Goal: Use online tool/utility: Utilize a website feature to perform a specific function

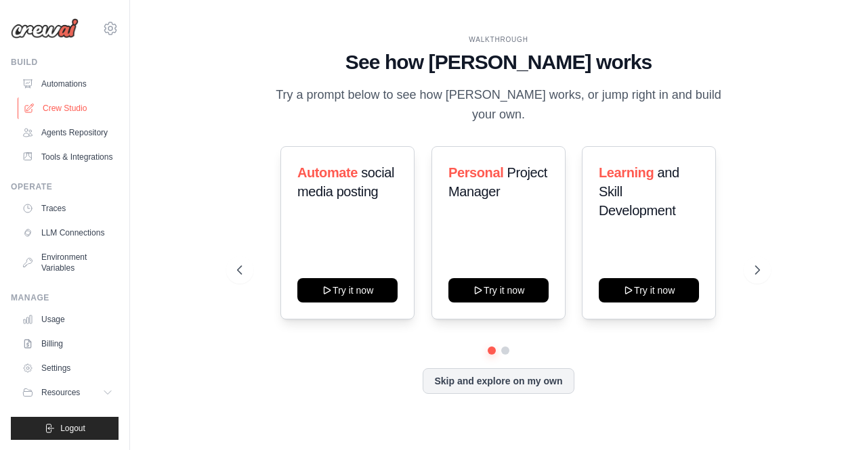
click at [77, 115] on link "Crew Studio" at bounding box center [69, 108] width 102 height 22
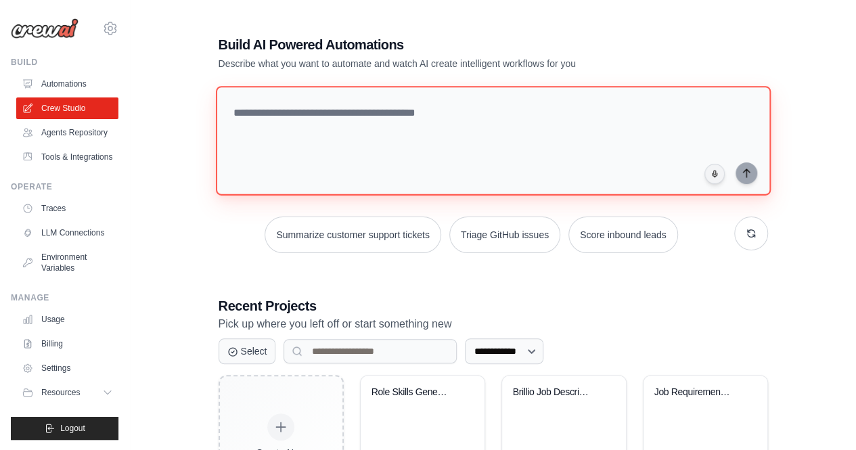
click at [290, 131] on textarea at bounding box center [492, 141] width 555 height 110
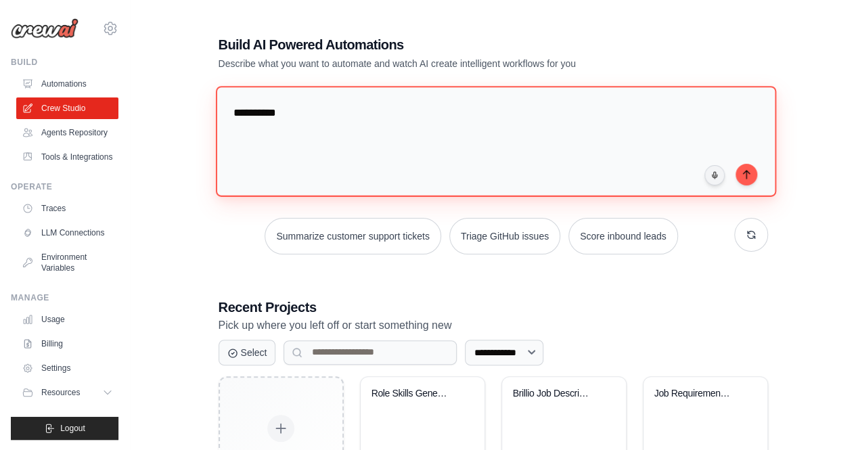
type textarea "**********"
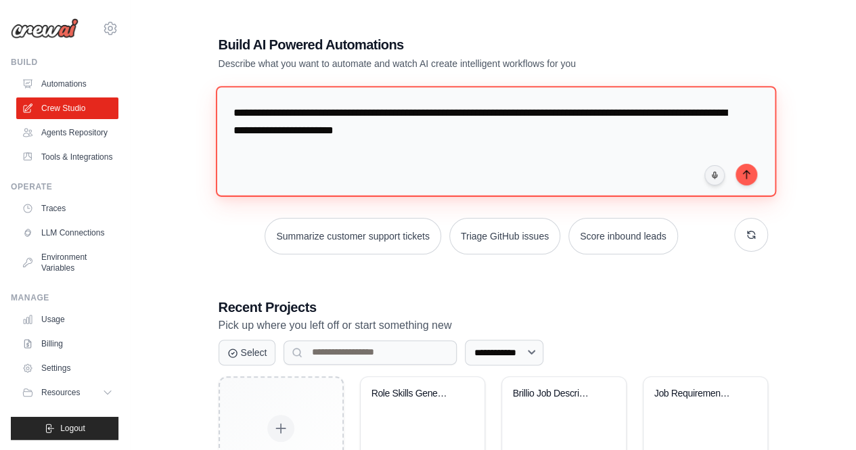
paste textarea "**********"
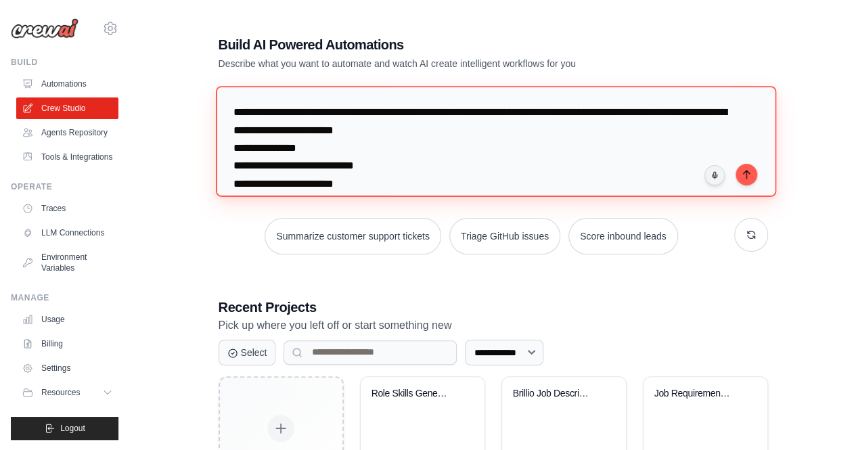
click at [337, 129] on textarea "**********" at bounding box center [495, 141] width 561 height 110
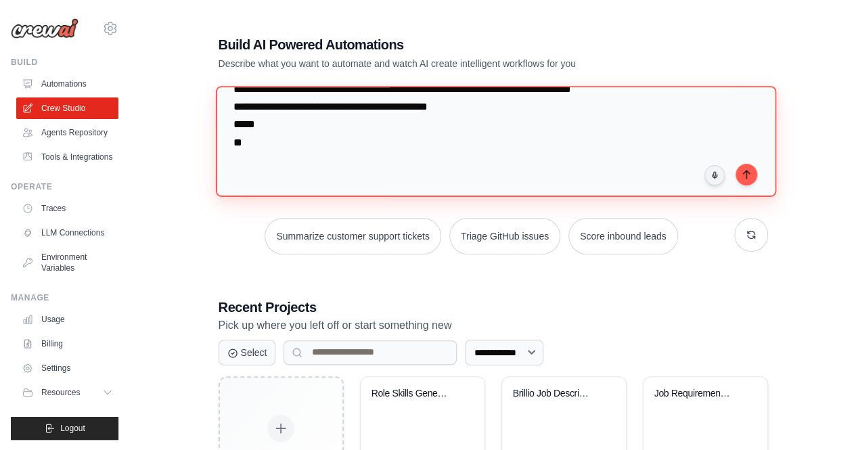
click at [328, 150] on textarea "**********" at bounding box center [495, 141] width 561 height 110
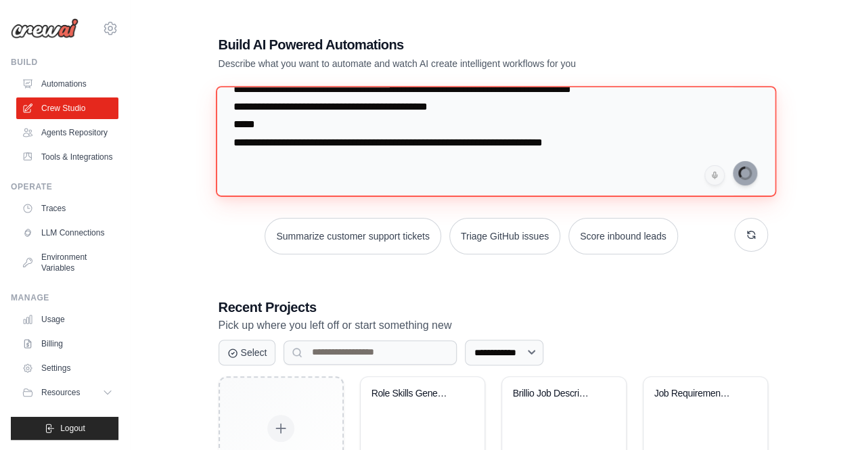
type textarea "**********"
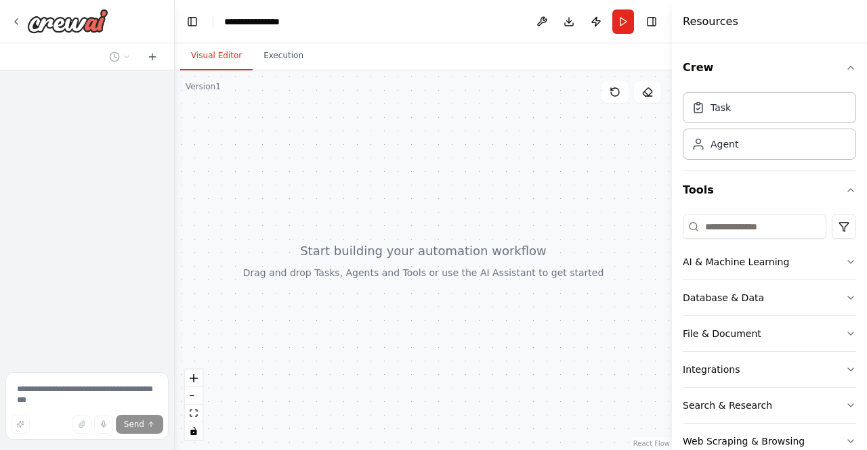
scroll to position [29, 0]
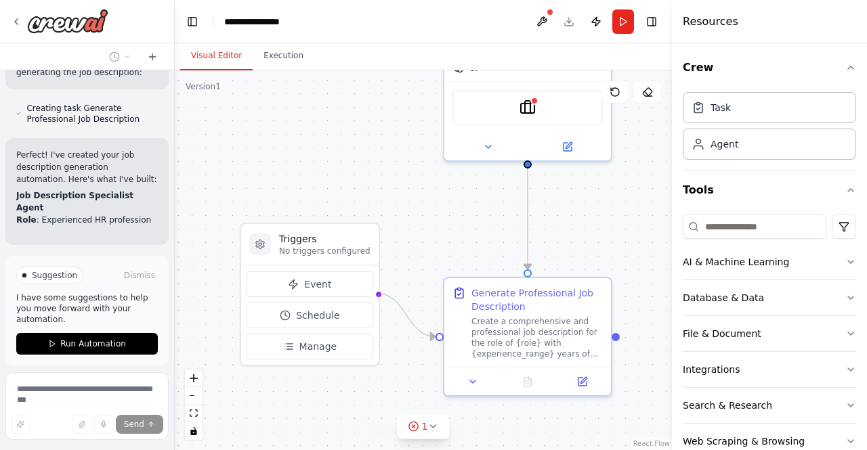
drag, startPoint x: 471, startPoint y: 341, endPoint x: 469, endPoint y: 209, distance: 132.1
click at [469, 209] on div ".deletable-edge-delete-btn { width: 20px; height: 20px; border: 0px solid #ffff…" at bounding box center [423, 260] width 497 height 380
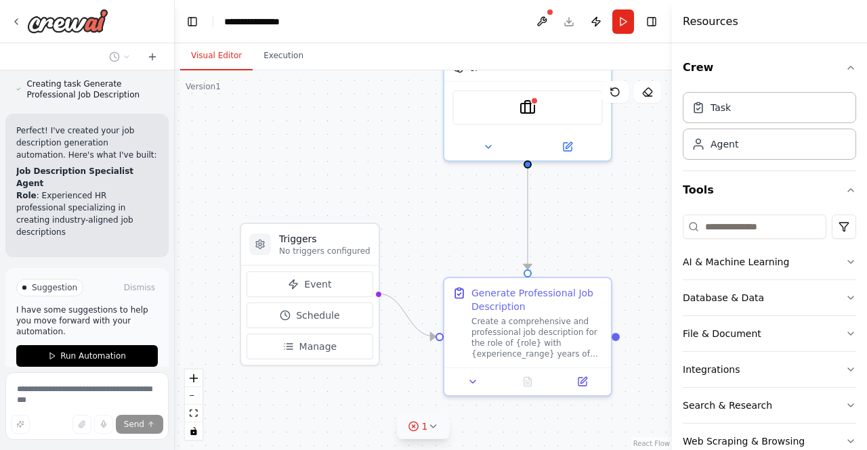
click at [433, 424] on icon at bounding box center [432, 426] width 11 height 11
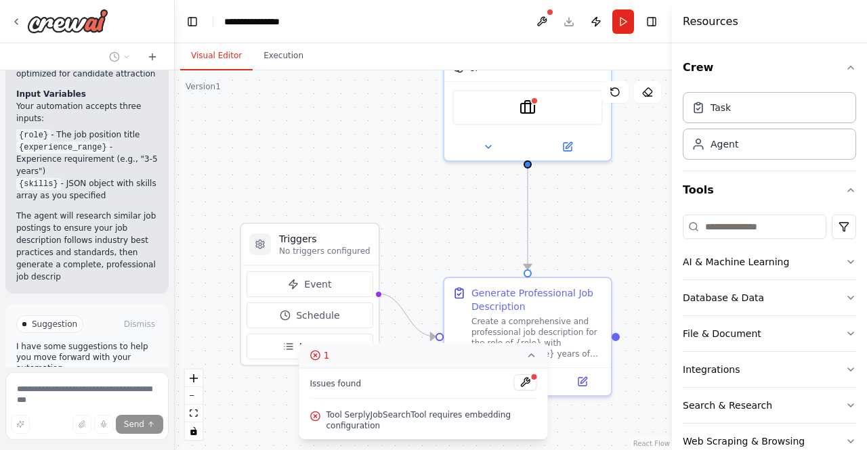
scroll to position [1225, 0]
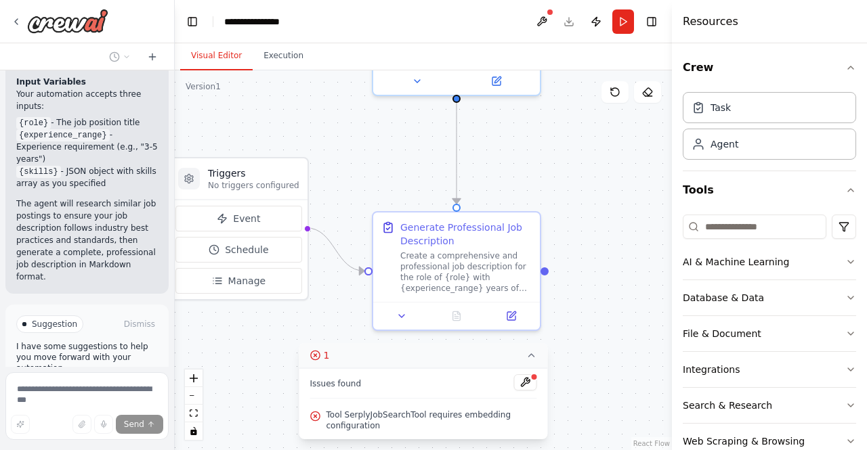
drag, startPoint x: 426, startPoint y: 251, endPoint x: 355, endPoint y: 186, distance: 96.8
click at [355, 186] on div ".deletable-edge-delete-btn { width: 20px; height: 20px; border: 0px solid #ffff…" at bounding box center [423, 260] width 497 height 380
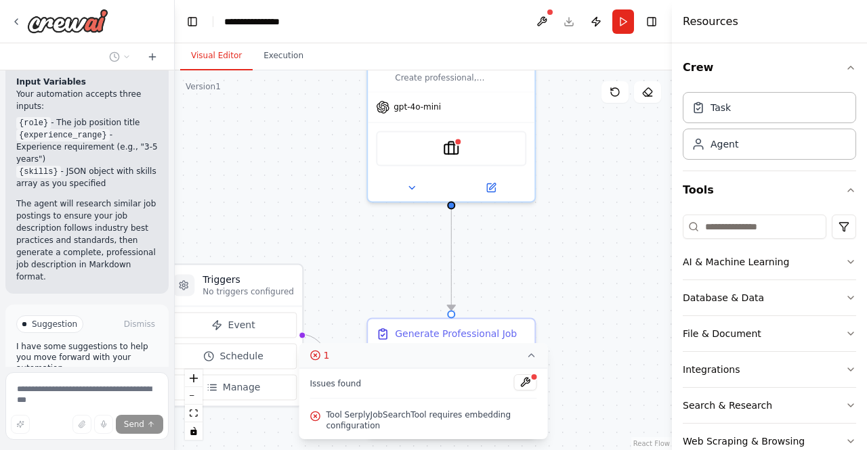
drag, startPoint x: 565, startPoint y: 157, endPoint x: 532, endPoint y: 269, distance: 116.5
click at [532, 269] on div ".deletable-edge-delete-btn { width: 20px; height: 20px; border: 0px solid #ffff…" at bounding box center [423, 260] width 497 height 380
click at [410, 188] on icon at bounding box center [411, 184] width 11 height 11
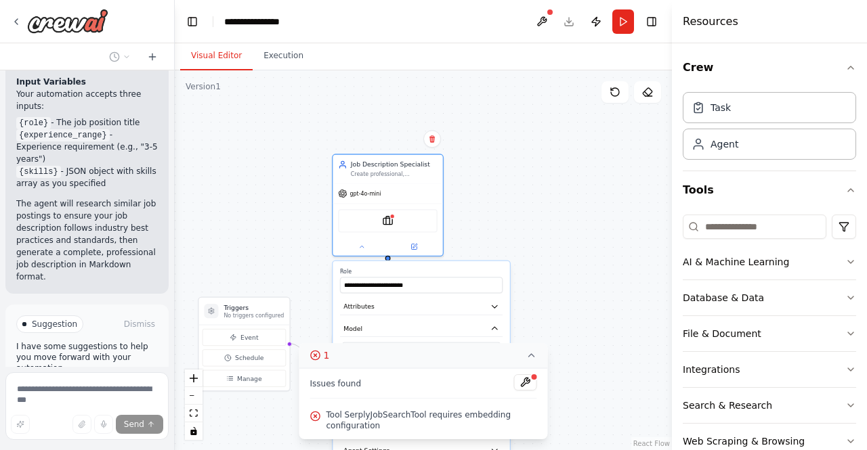
drag, startPoint x: 415, startPoint y: 201, endPoint x: 294, endPoint y: 262, distance: 135.6
click at [294, 262] on div ".deletable-edge-delete-btn { width: 20px; height: 20px; border: 0px solid #ffff…" at bounding box center [423, 260] width 497 height 380
click at [542, 22] on button at bounding box center [542, 21] width 22 height 24
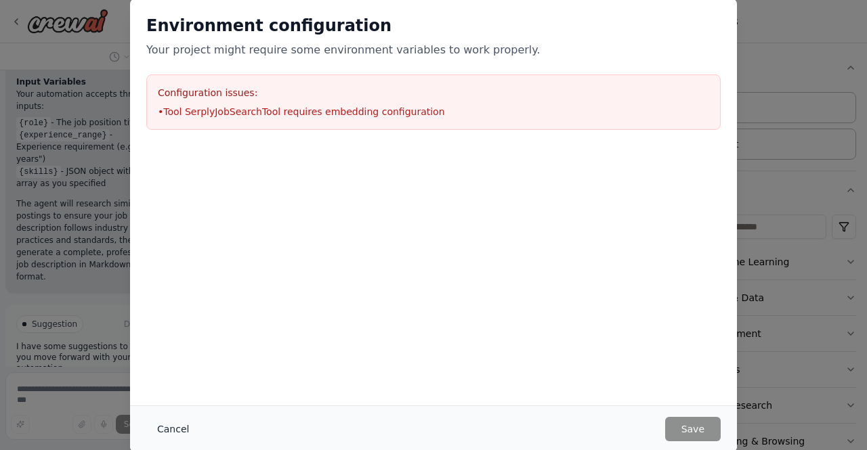
click at [180, 429] on button "Cancel" at bounding box center [172, 429] width 53 height 24
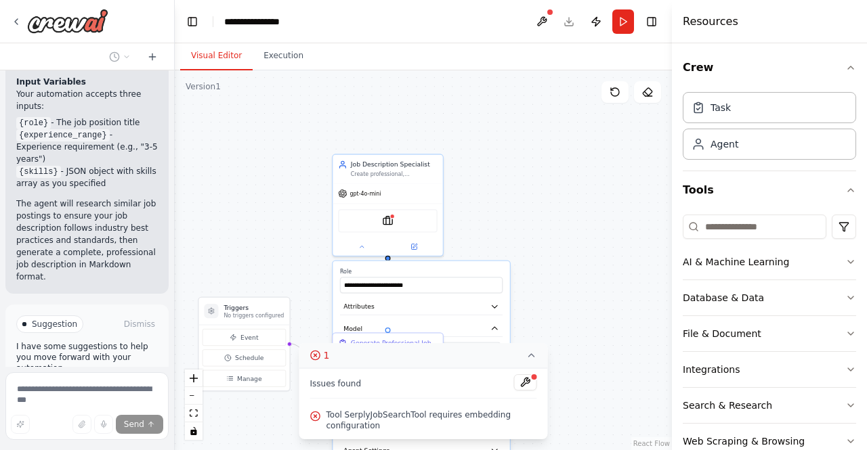
click at [526, 355] on icon at bounding box center [531, 355] width 11 height 11
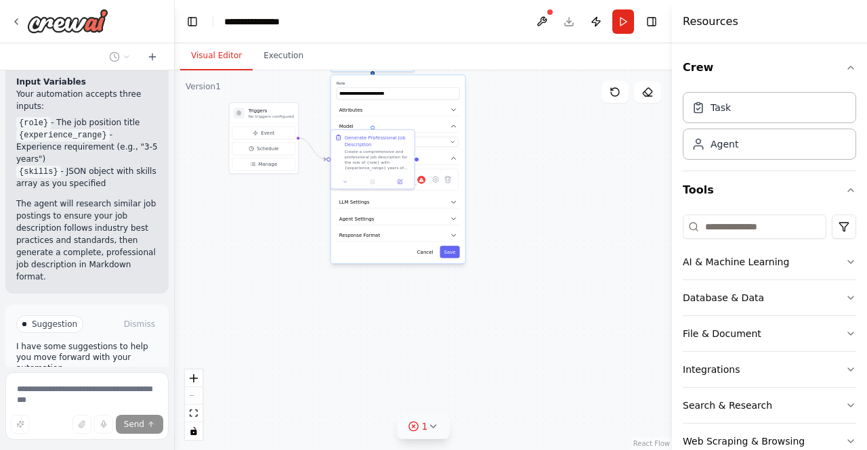
drag, startPoint x: 596, startPoint y: 378, endPoint x: 551, endPoint y: 177, distance: 206.8
click at [551, 177] on div ".deletable-edge-delete-btn { width: 20px; height: 20px; border: 0px solid #ffff…" at bounding box center [423, 260] width 497 height 380
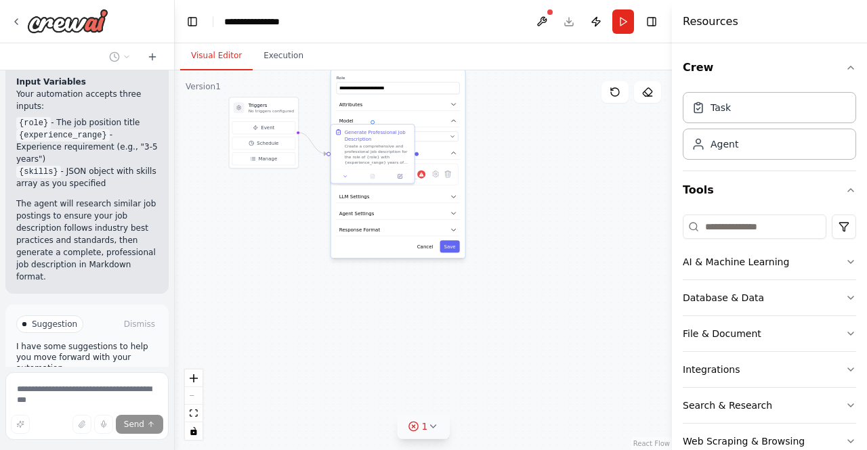
click at [539, 281] on div ".deletable-edge-delete-btn { width: 20px; height: 20px; border: 0px solid #ffff…" at bounding box center [423, 260] width 497 height 380
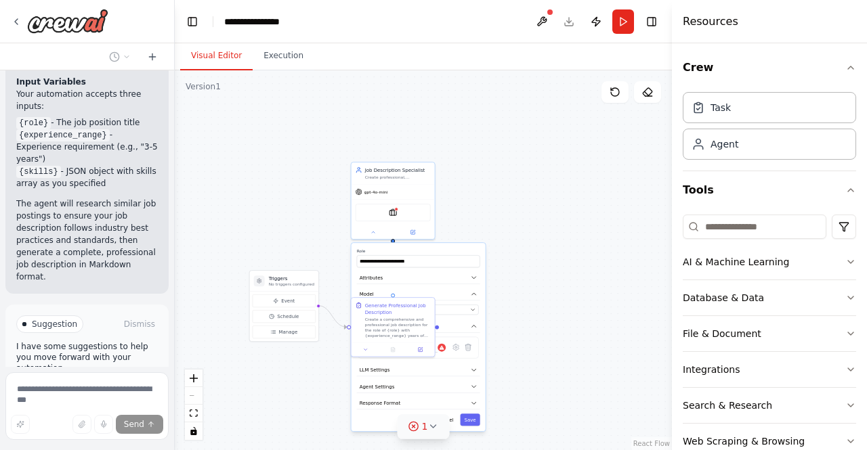
drag, startPoint x: 538, startPoint y: 194, endPoint x: 551, endPoint y: 365, distance: 171.2
click at [555, 368] on div ".deletable-edge-delete-btn { width: 20px; height: 20px; border: 0px solid #ffff…" at bounding box center [423, 260] width 497 height 380
click at [388, 213] on img at bounding box center [390, 212] width 8 height 8
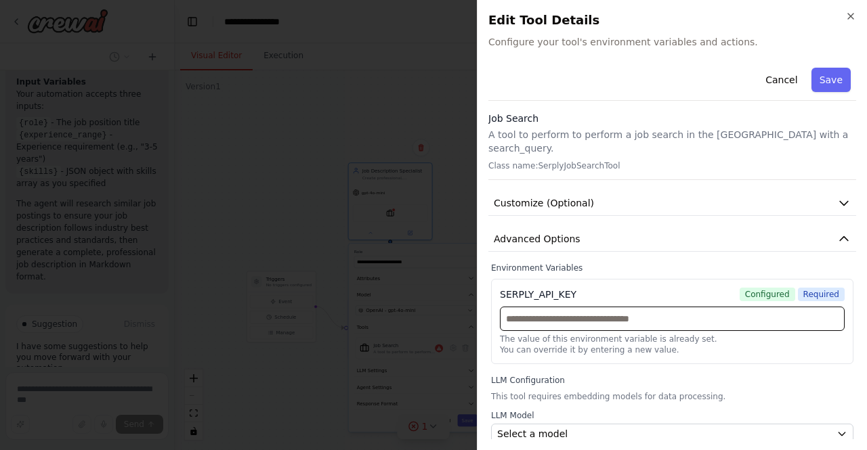
click at [613, 307] on input "text" at bounding box center [672, 319] width 345 height 24
type input "**"
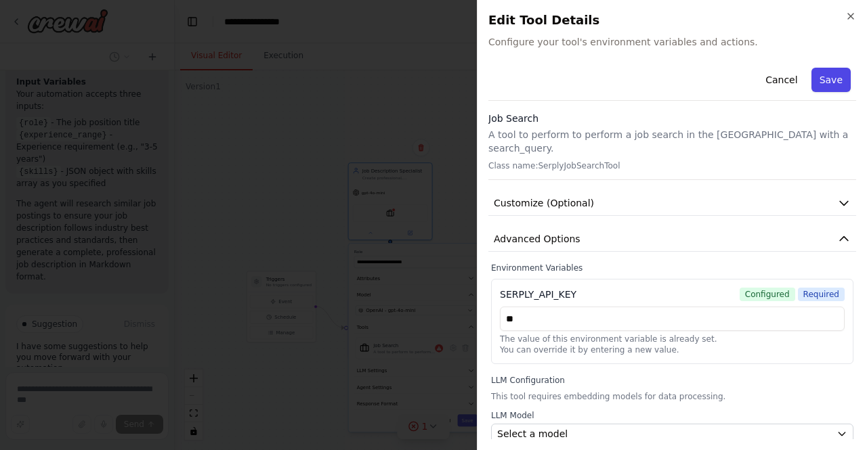
click at [819, 74] on button "Save" at bounding box center [830, 80] width 39 height 24
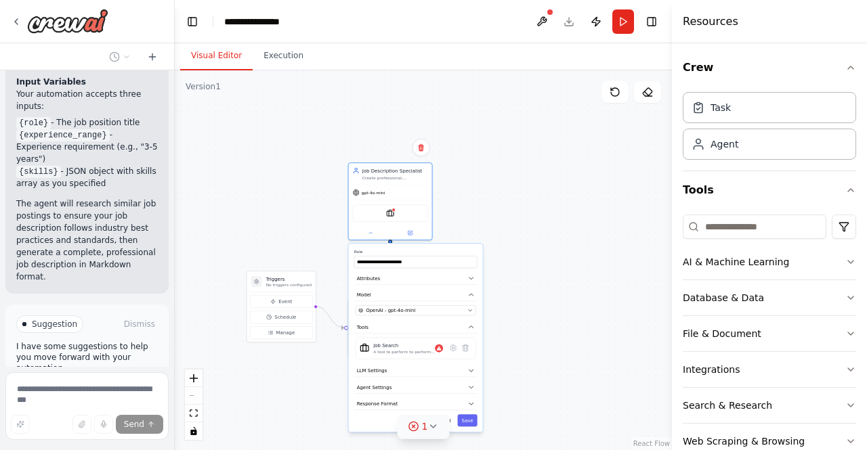
click at [505, 255] on div ".deletable-edge-delete-btn { width: 20px; height: 20px; border: 0px solid #ffff…" at bounding box center [423, 260] width 497 height 380
click at [443, 351] on div "Job Search A tool to perform to perform a job search in the [GEOGRAPHIC_DATA] w…" at bounding box center [416, 348] width 112 height 13
click at [598, 322] on div ".deletable-edge-delete-btn { width: 20px; height: 20px; border: 0px solid #ffff…" at bounding box center [423, 260] width 497 height 380
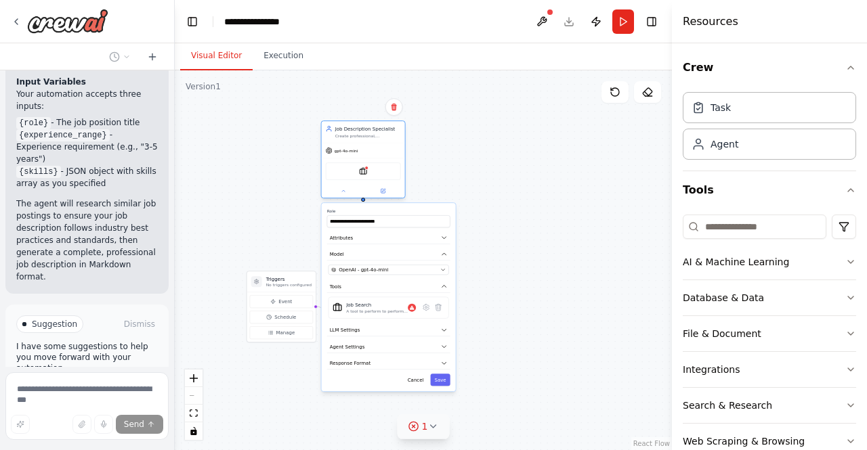
drag, startPoint x: 384, startPoint y: 175, endPoint x: 360, endPoint y: 136, distance: 46.2
click at [360, 136] on div "Create professional, comprehensive, and industry-aligned job descriptions based…" at bounding box center [368, 135] width 66 height 5
click at [340, 190] on button at bounding box center [343, 191] width 38 height 8
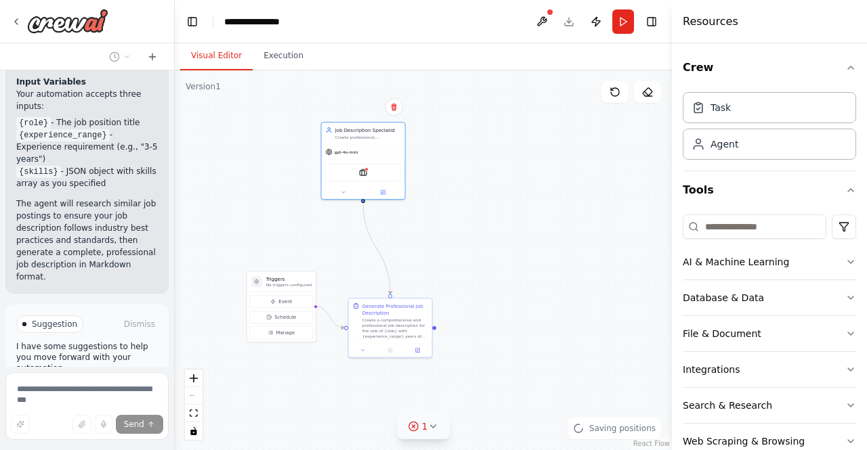
click at [519, 262] on div ".deletable-edge-delete-btn { width: 20px; height: 20px; border: 0px solid #ffff…" at bounding box center [423, 260] width 497 height 380
click at [544, 22] on button at bounding box center [542, 21] width 22 height 24
click at [539, 20] on div at bounding box center [542, 21] width 22 height 24
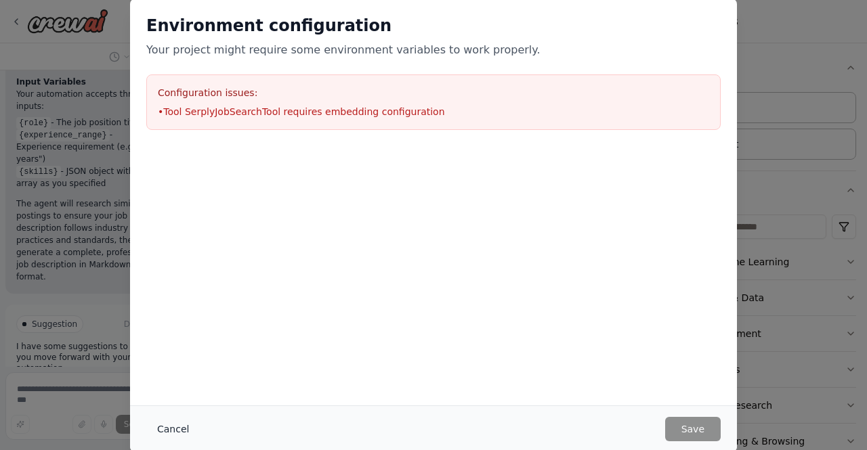
click at [179, 427] on button "Cancel" at bounding box center [172, 429] width 53 height 24
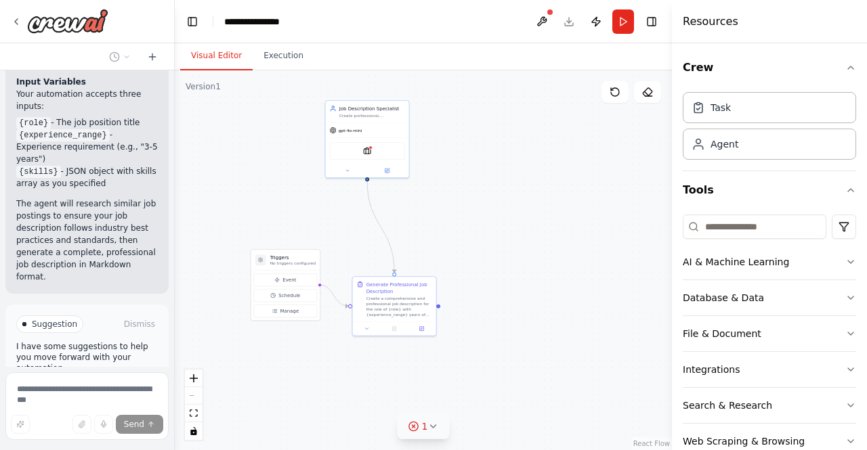
drag, startPoint x: 470, startPoint y: 286, endPoint x: 474, endPoint y: 264, distance: 22.0
click at [474, 264] on div ".deletable-edge-delete-btn { width: 20px; height: 20px; border: 0px solid #ffff…" at bounding box center [423, 260] width 497 height 380
click at [144, 441] on span "Stop" at bounding box center [151, 446] width 18 height 11
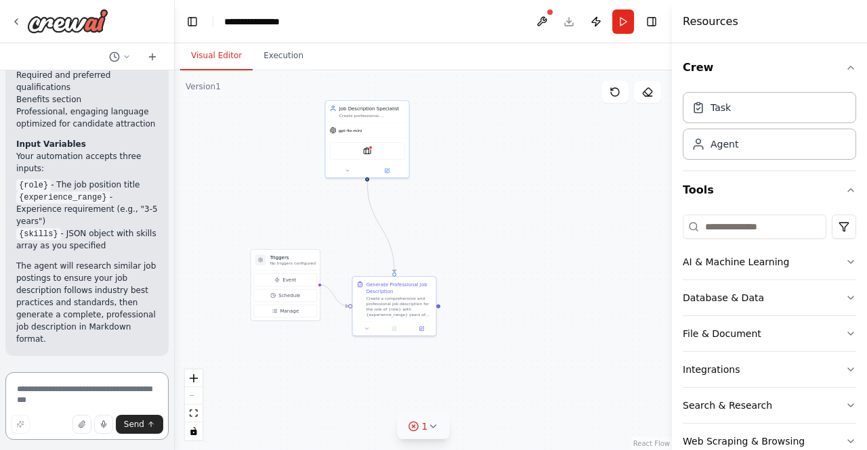
scroll to position [1064, 0]
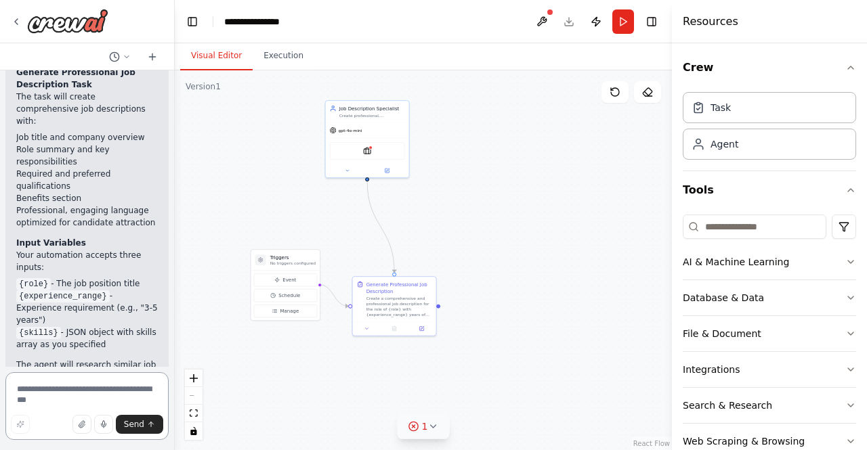
click at [54, 395] on textarea at bounding box center [86, 406] width 163 height 68
type textarea "*"
type textarea "**********"
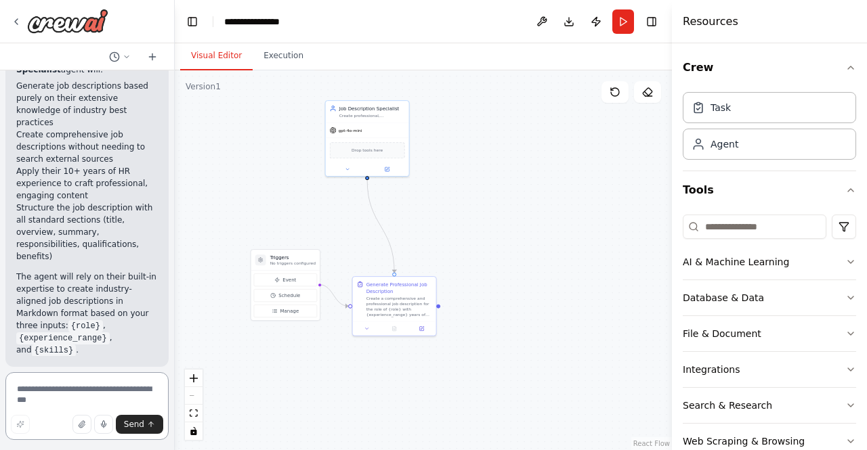
scroll to position [1960, 0]
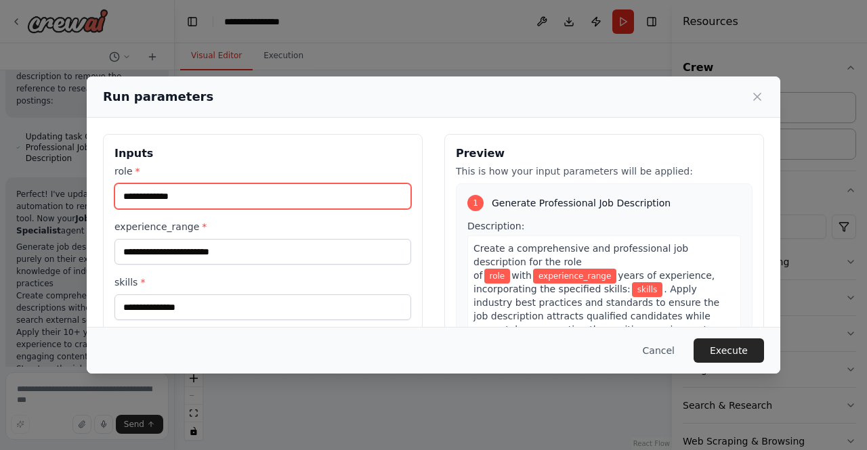
click at [196, 192] on input "role *" at bounding box center [262, 196] width 297 height 26
type input "**********"
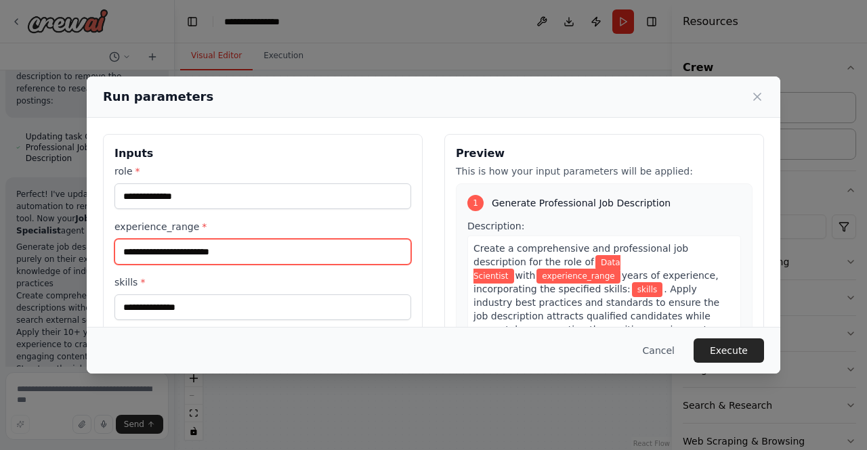
click at [186, 248] on input "experience_range *" at bounding box center [262, 252] width 297 height 26
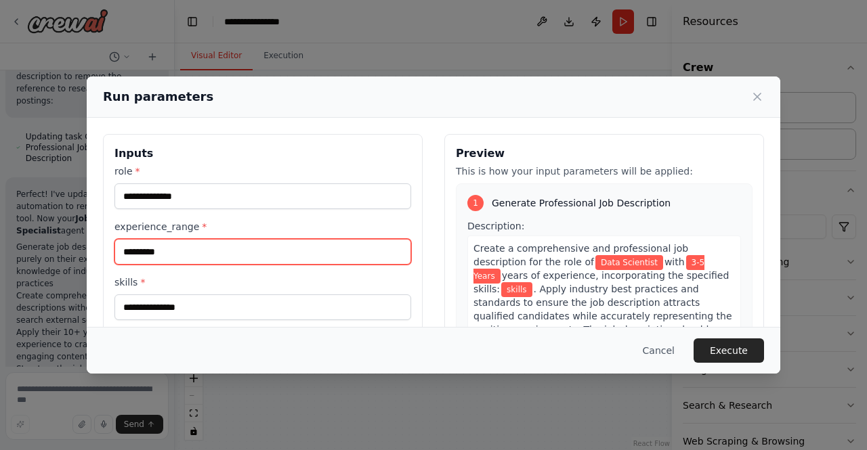
click at [127, 250] on input "*********" at bounding box center [262, 252] width 297 height 26
click at [135, 253] on input "*********" at bounding box center [262, 252] width 297 height 26
type input "*********"
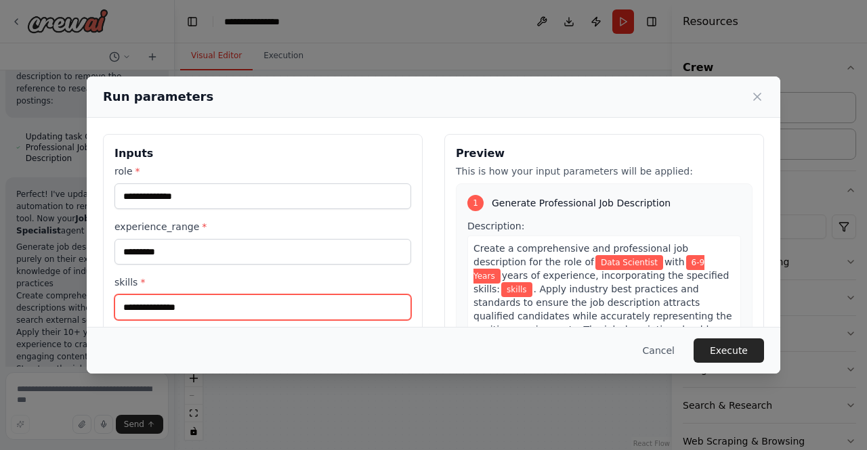
click at [165, 312] on input "skills *" at bounding box center [262, 308] width 297 height 26
paste input "**********"
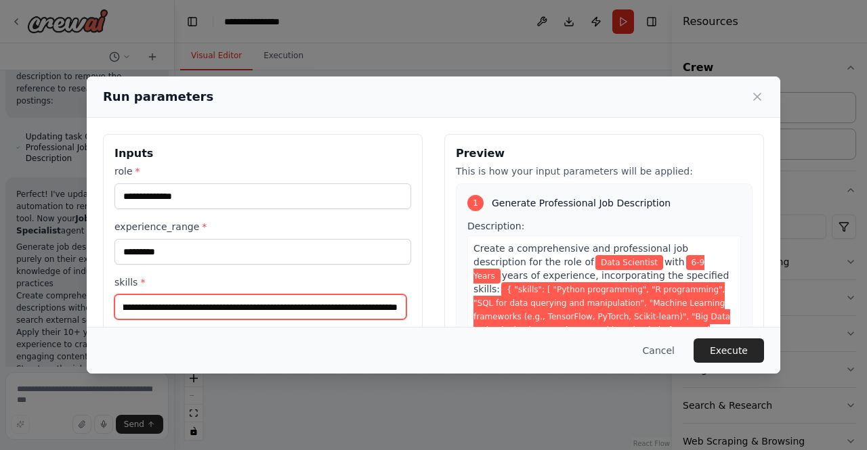
scroll to position [162, 0]
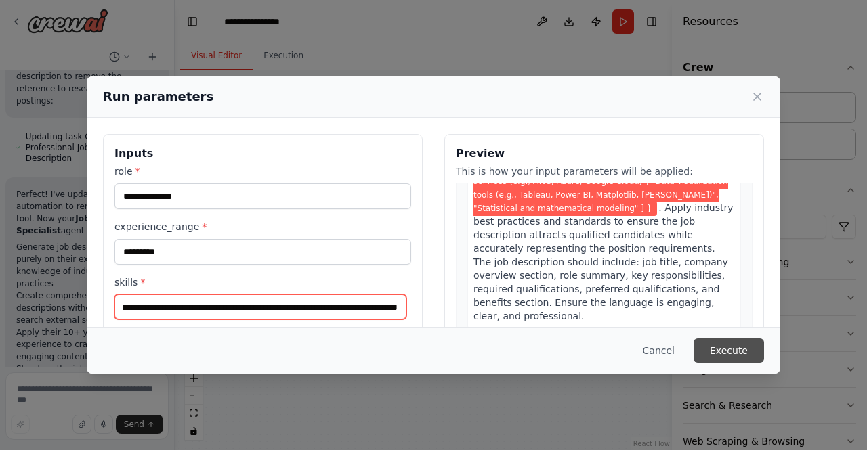
type input "**********"
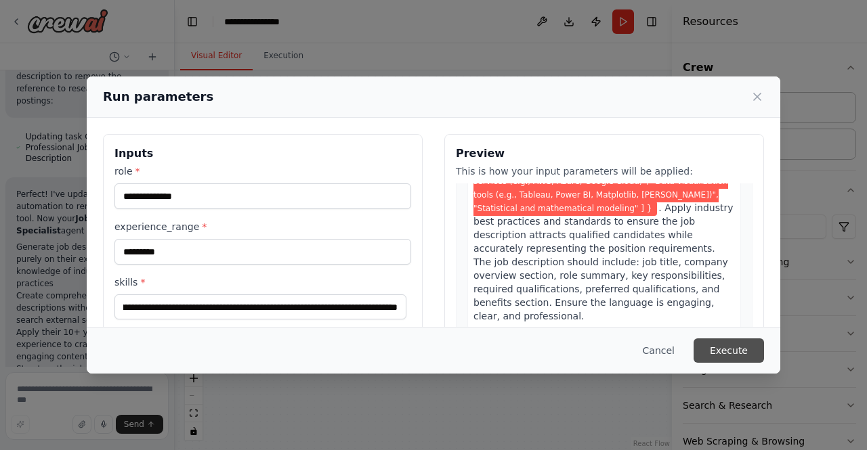
scroll to position [0, 0]
click at [740, 352] on button "Execute" at bounding box center [728, 351] width 70 height 24
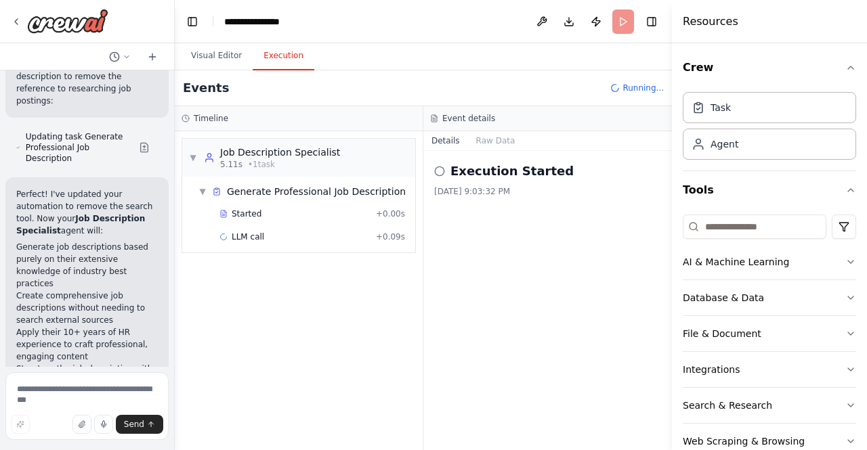
scroll to position [1960, 0]
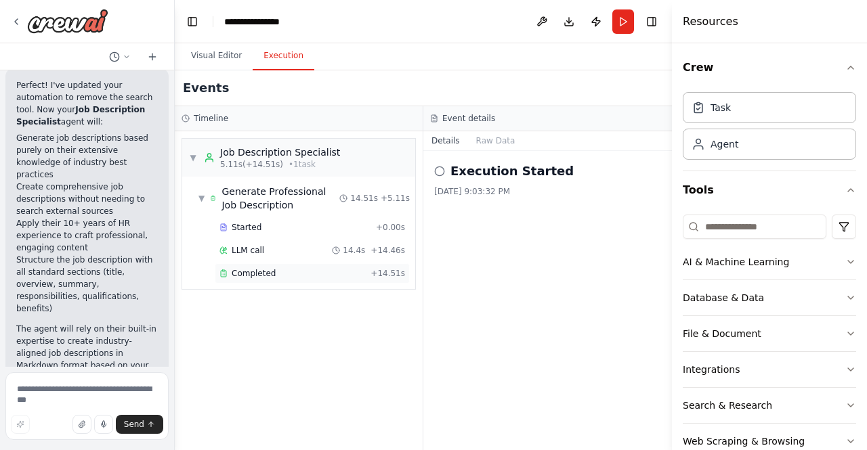
click at [265, 276] on span "Completed" at bounding box center [254, 273] width 44 height 11
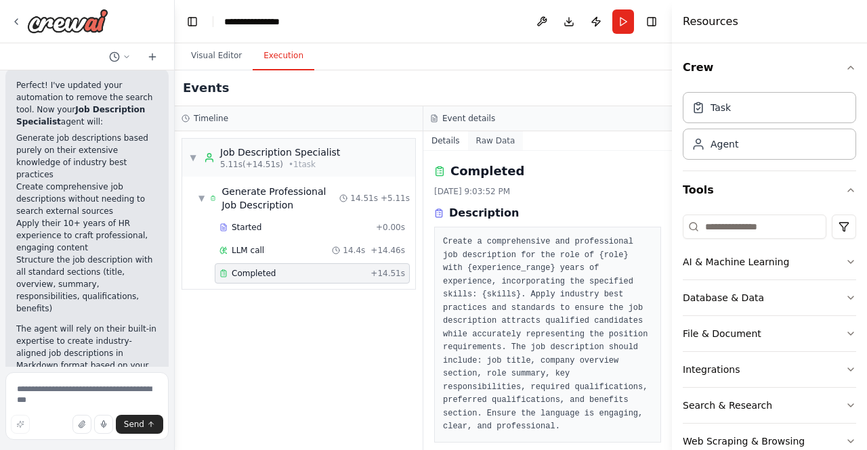
click at [508, 133] on button "Raw Data" at bounding box center [496, 140] width 56 height 19
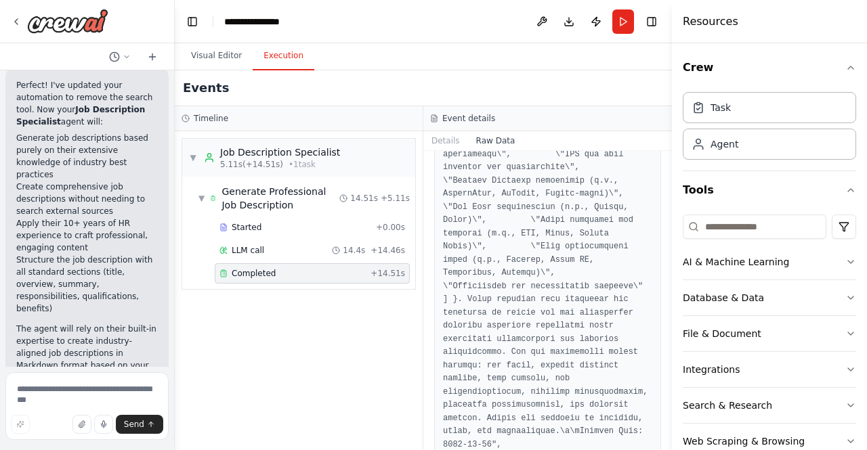
scroll to position [0, 0]
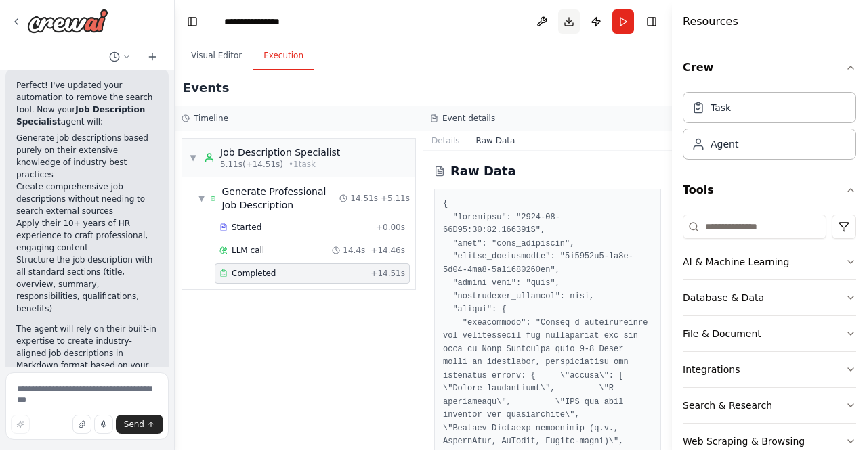
click at [565, 27] on button "Download" at bounding box center [569, 21] width 22 height 24
